Goal: Understand process/instructions: Learn how to perform a task or action

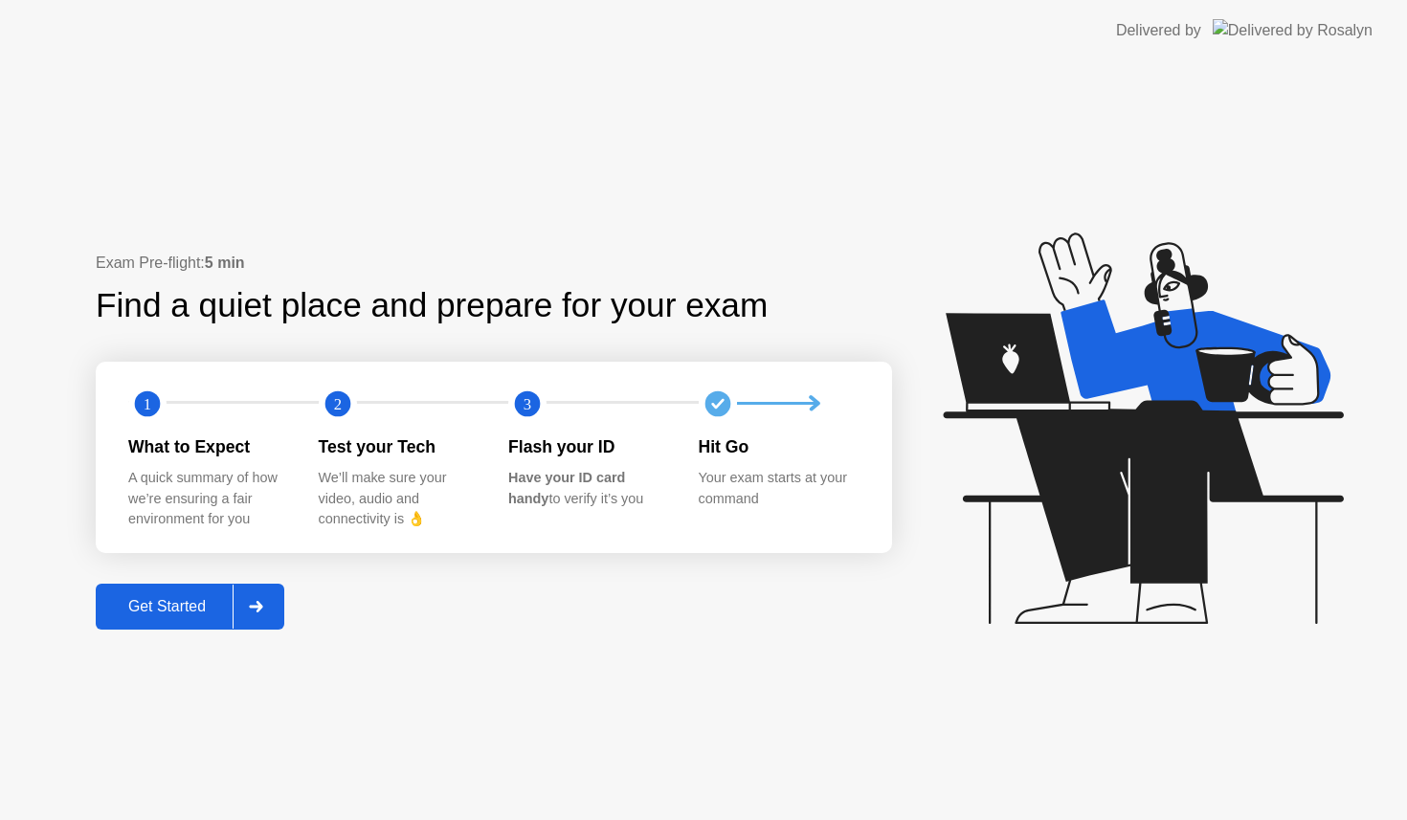
click at [174, 594] on button "Get Started" at bounding box center [190, 607] width 188 height 46
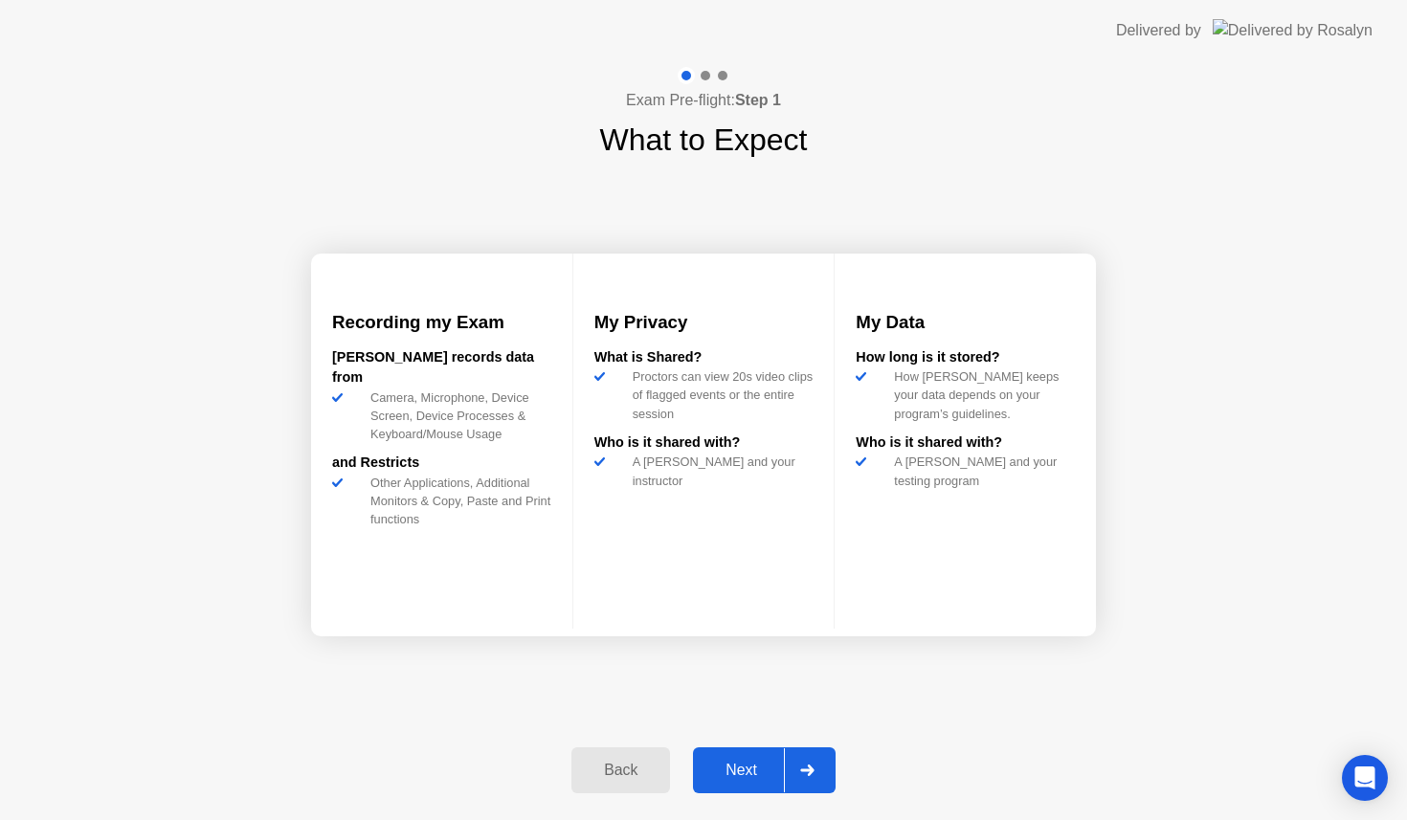
click at [743, 758] on button "Next" at bounding box center [764, 770] width 143 height 46
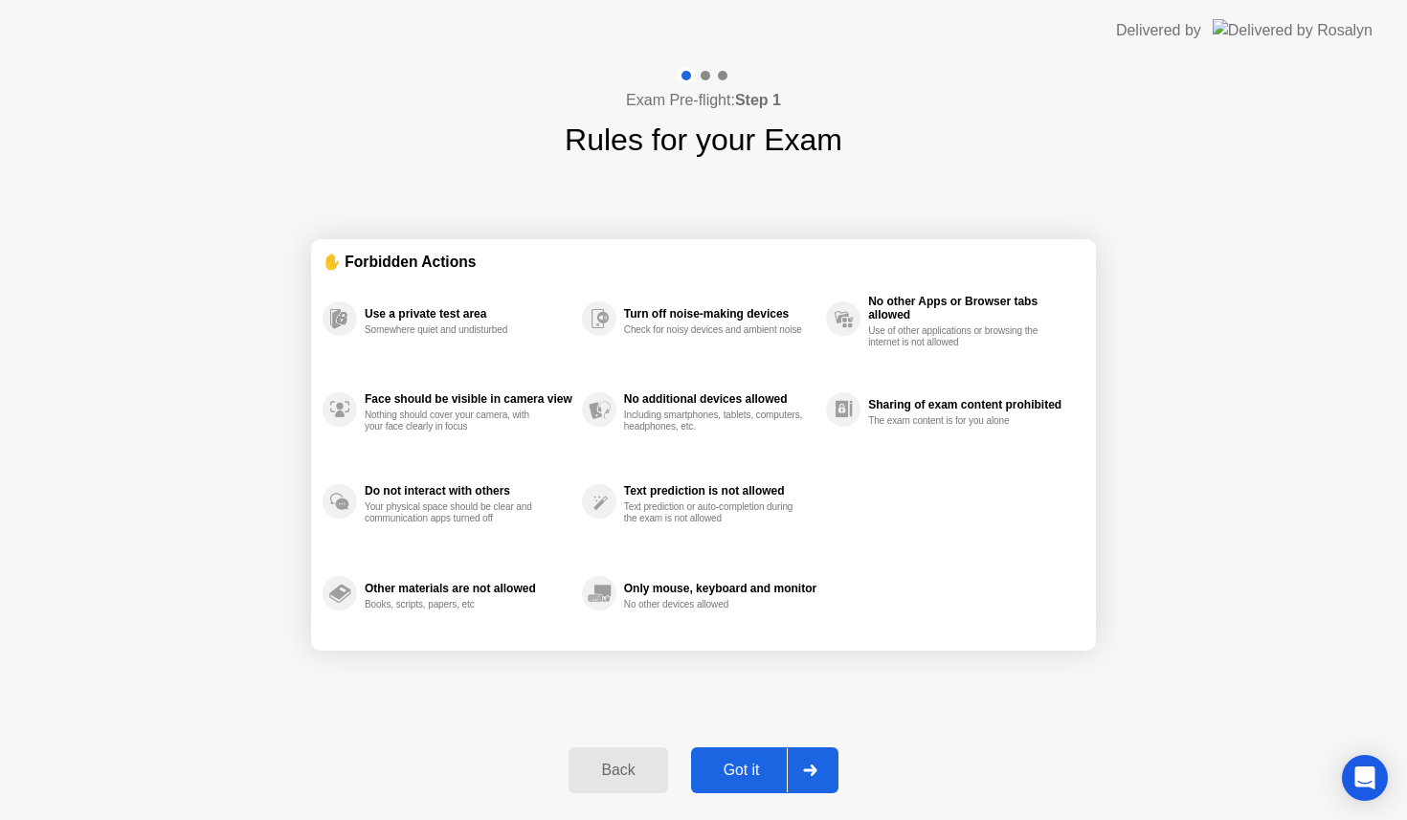
click at [742, 762] on div "Got it" at bounding box center [742, 770] width 90 height 17
select select "**********"
select select "*******"
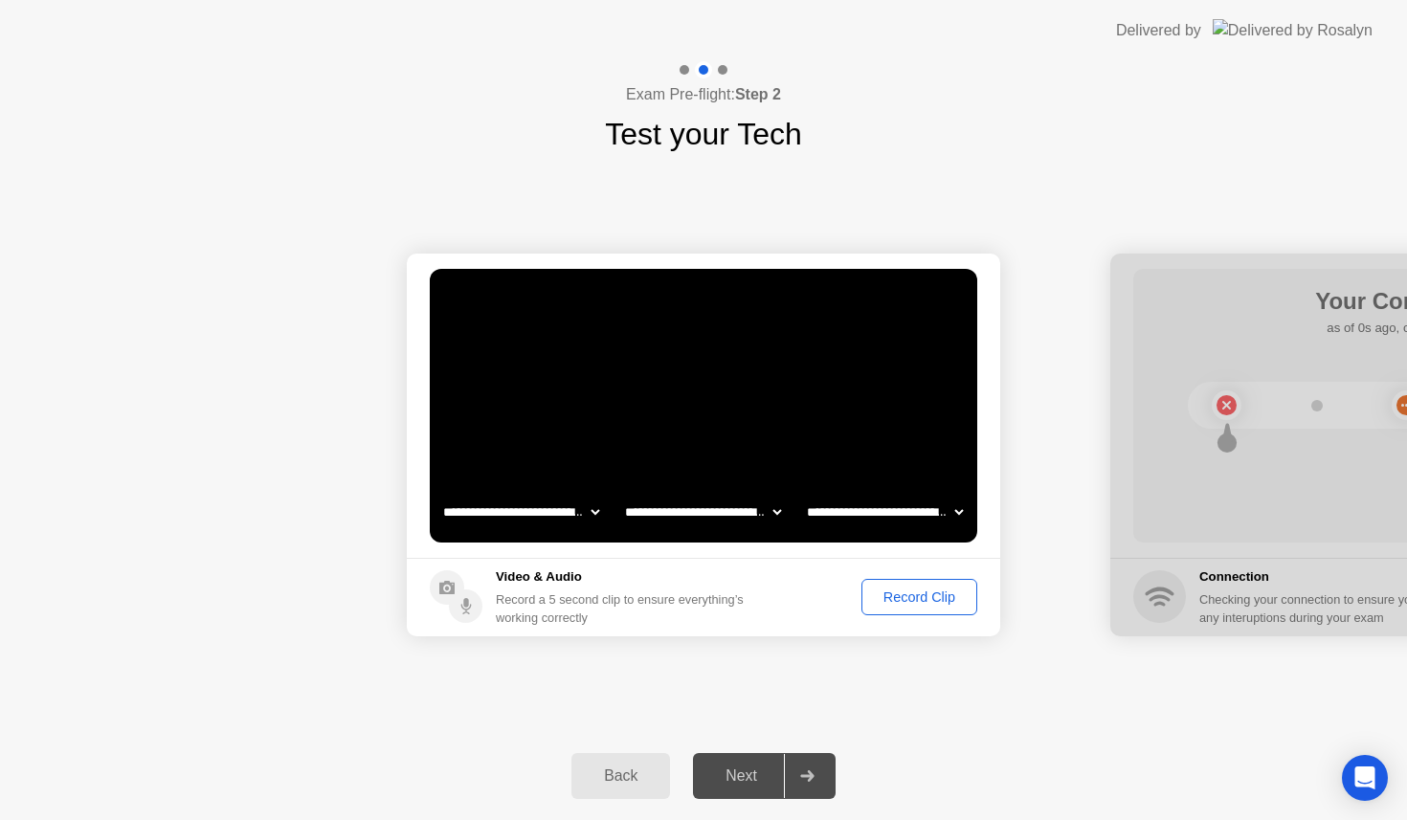
click at [912, 589] on div "Record Clip" at bounding box center [919, 596] width 102 height 15
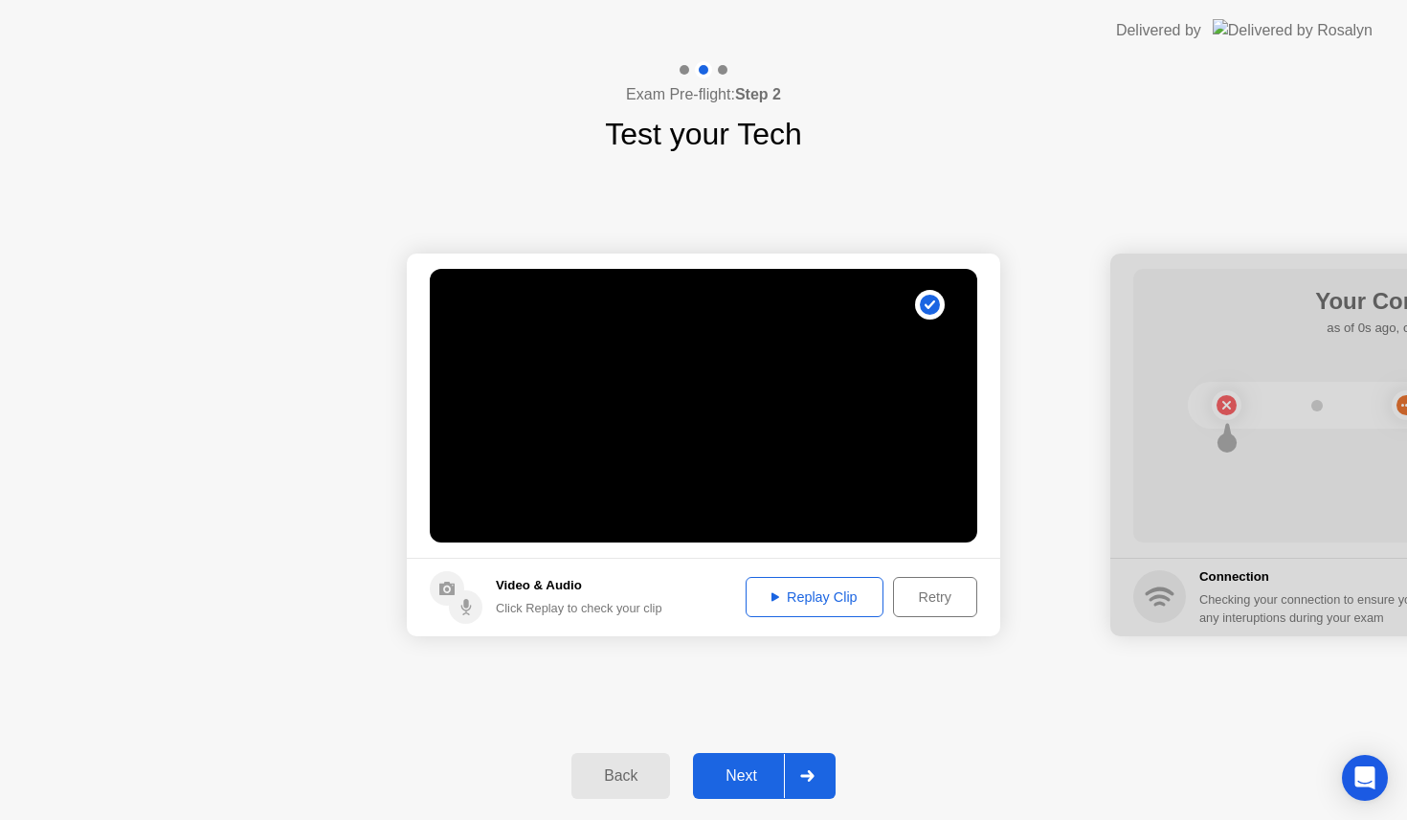
click at [809, 603] on div "Replay Clip" at bounding box center [814, 596] width 124 height 15
click at [748, 772] on div "Next" at bounding box center [740, 775] width 85 height 17
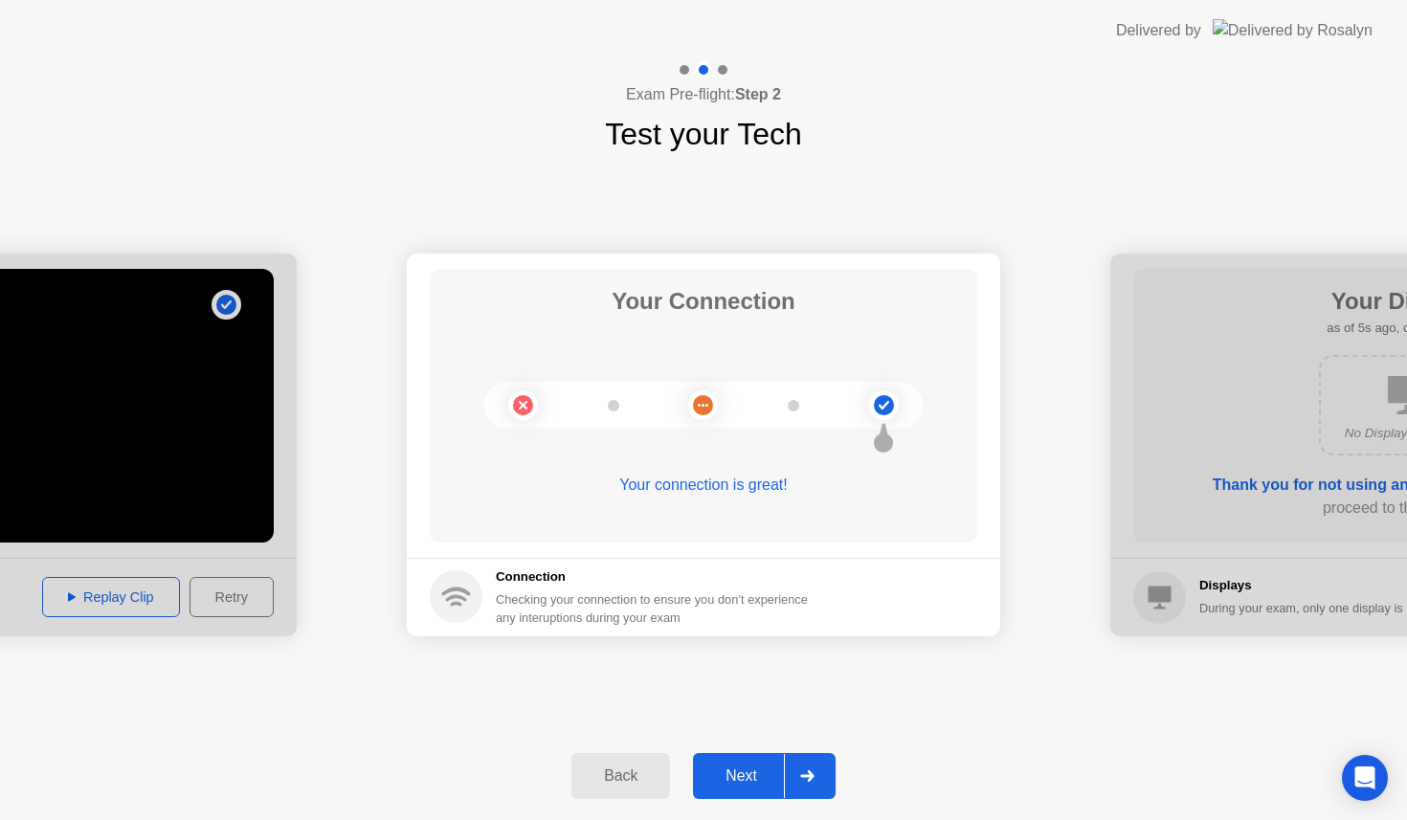
click at [725, 775] on div "Next" at bounding box center [740, 775] width 85 height 17
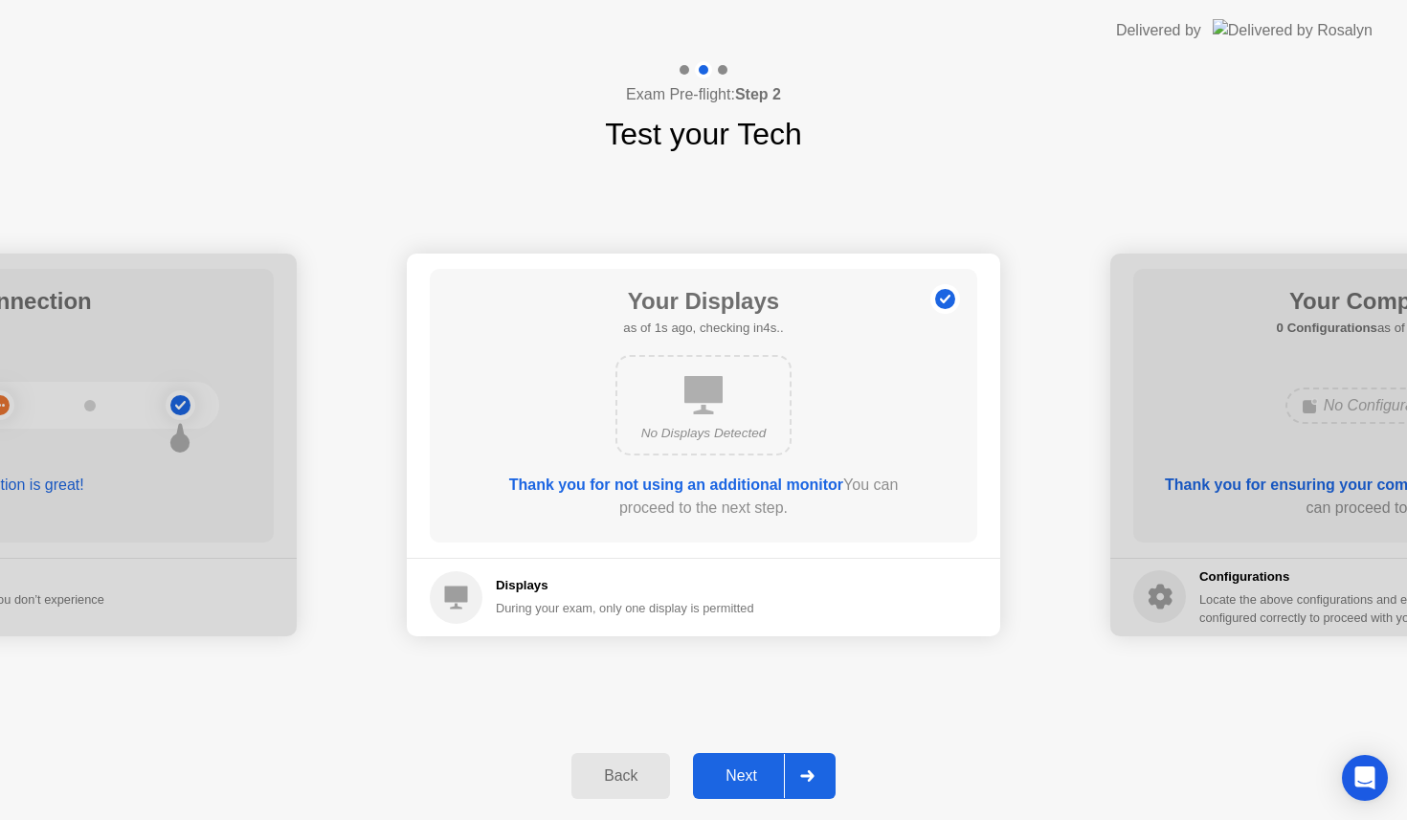
click at [726, 771] on div "Next" at bounding box center [740, 775] width 85 height 17
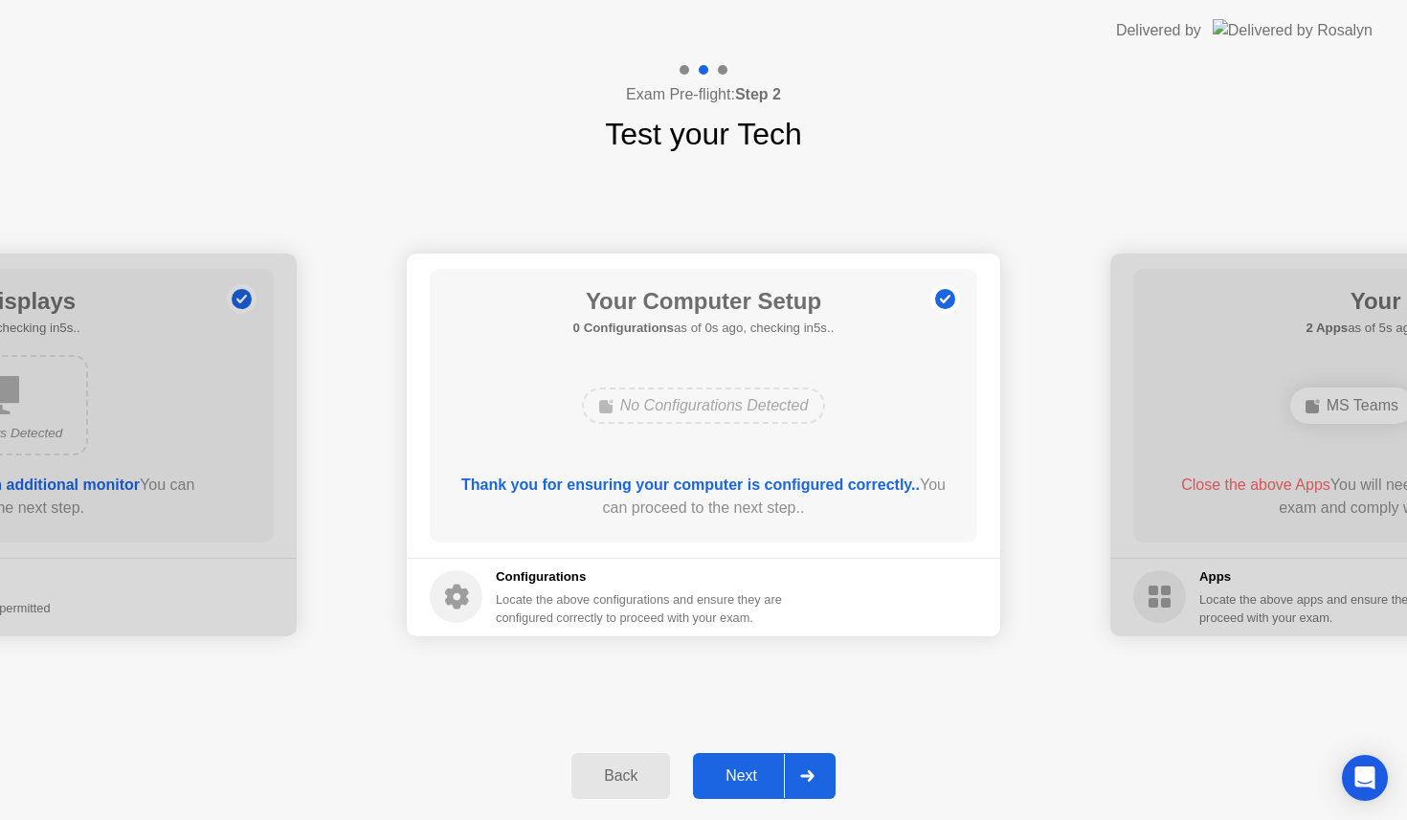
click at [735, 772] on div "Next" at bounding box center [740, 775] width 85 height 17
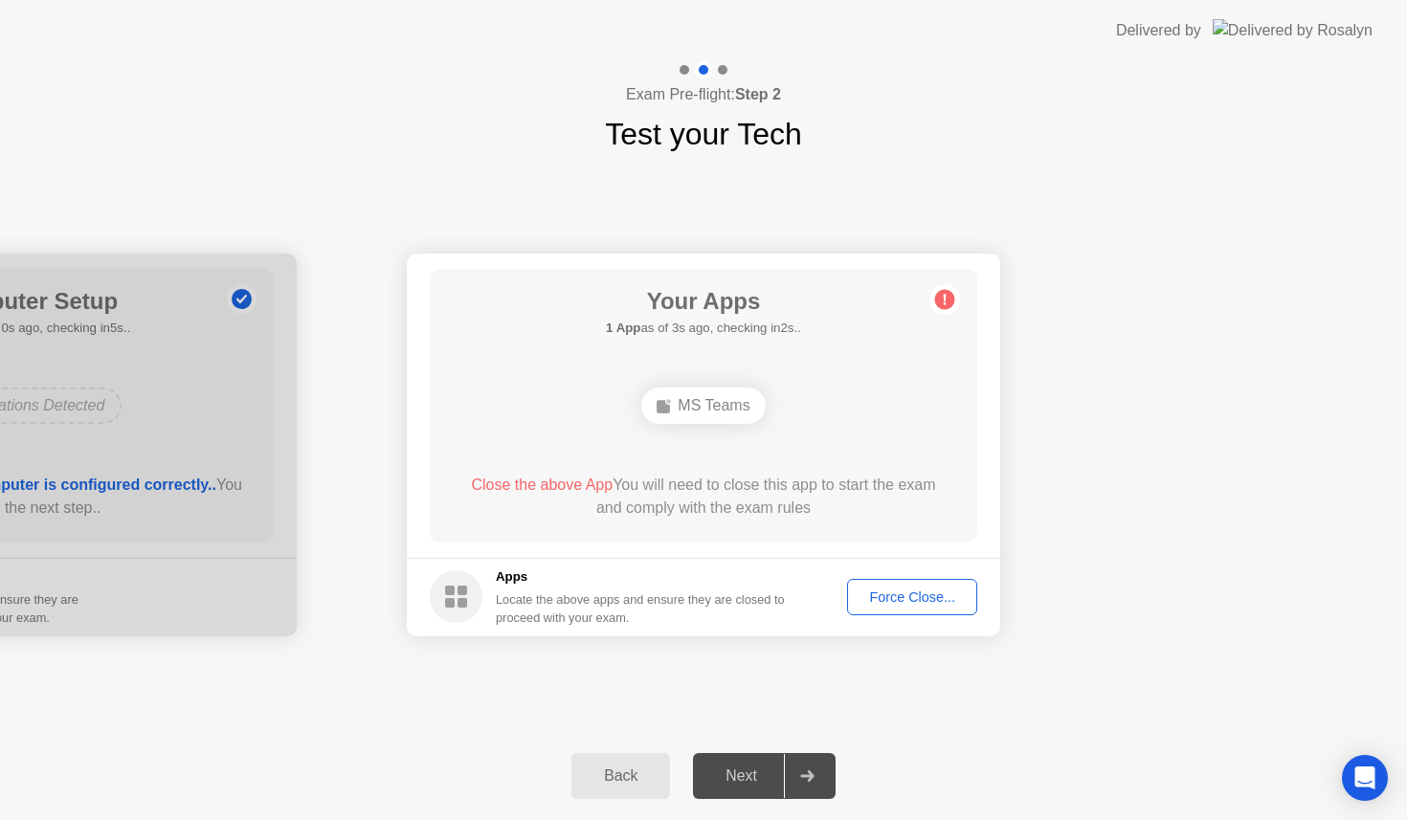
click at [860, 421] on div "MS Teams" at bounding box center [703, 406] width 438 height 52
click at [905, 597] on div "Force Close..." at bounding box center [912, 596] width 117 height 15
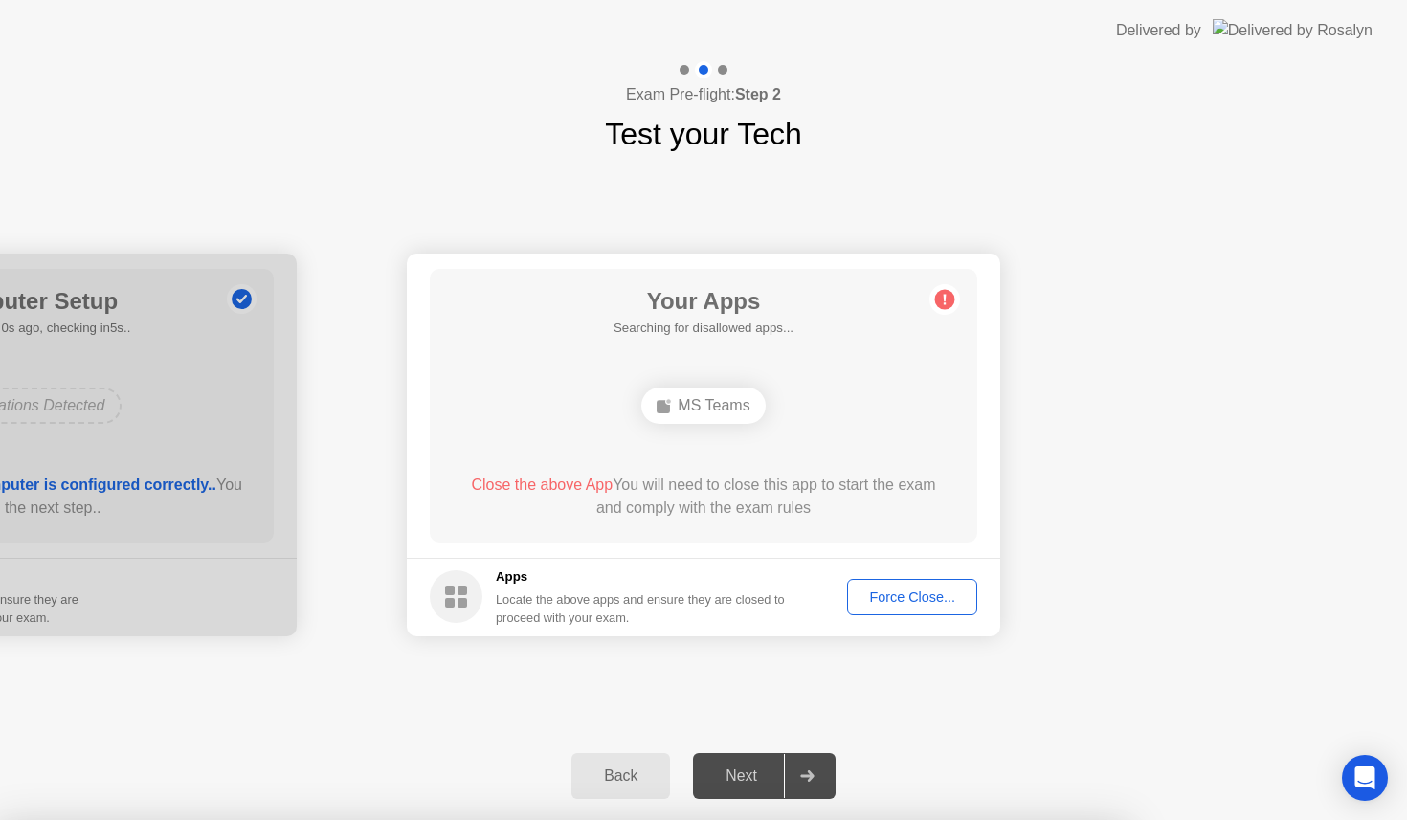
click at [320, 111] on div "Exam Pre-flight: Step 2 Test your Tech" at bounding box center [703, 109] width 1407 height 96
